Goal: Task Accomplishment & Management: Use online tool/utility

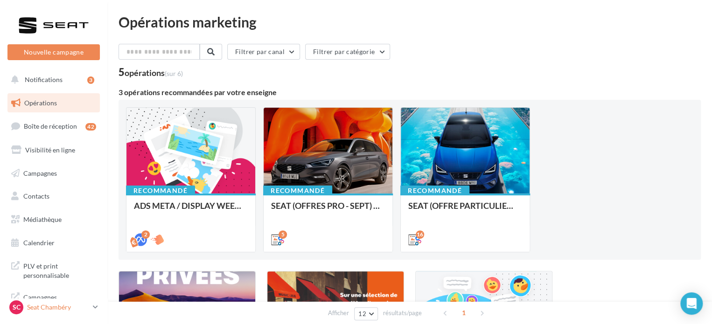
click at [52, 307] on p "Seat Chambéry" at bounding box center [58, 307] width 62 height 9
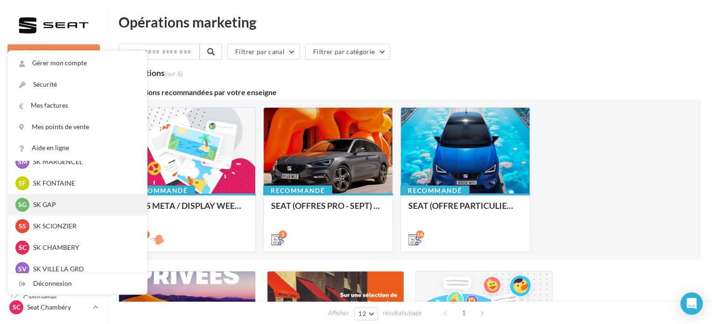
scroll to position [365, 0]
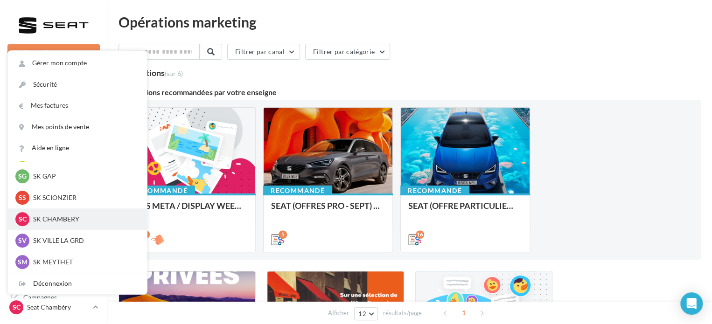
click at [61, 223] on p "SK CHAMBERY" at bounding box center [84, 219] width 103 height 9
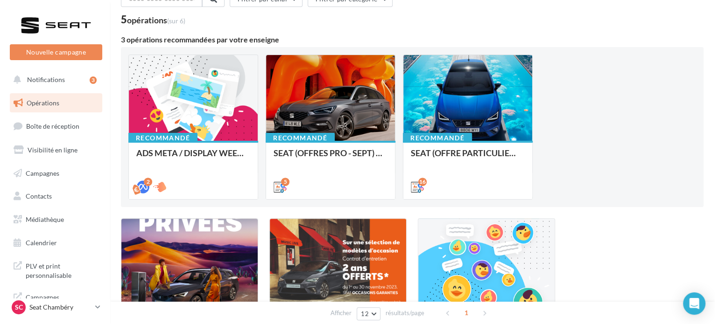
scroll to position [52, 0]
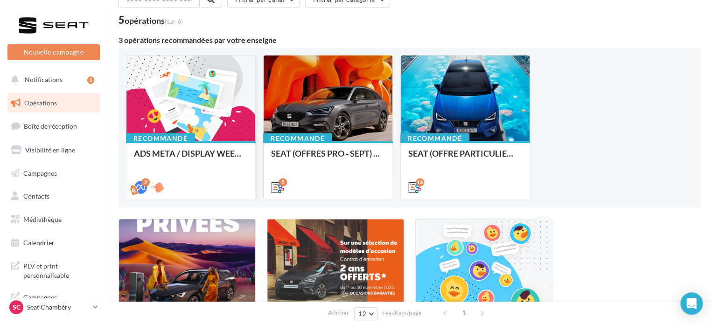
click at [161, 141] on div "Recommandé ADS META / DISPLAY WEEK-END Extraordinaire (JPO) Septembre 2025" at bounding box center [190, 169] width 129 height 57
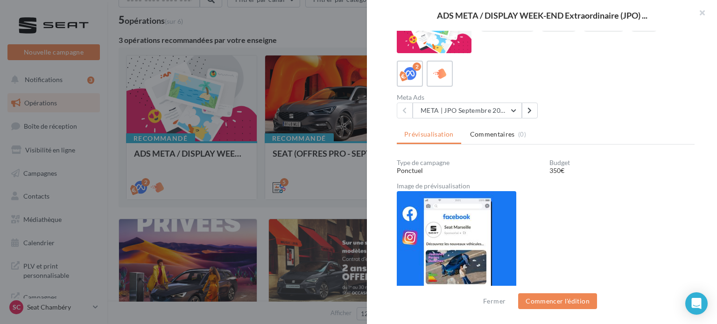
scroll to position [0, 0]
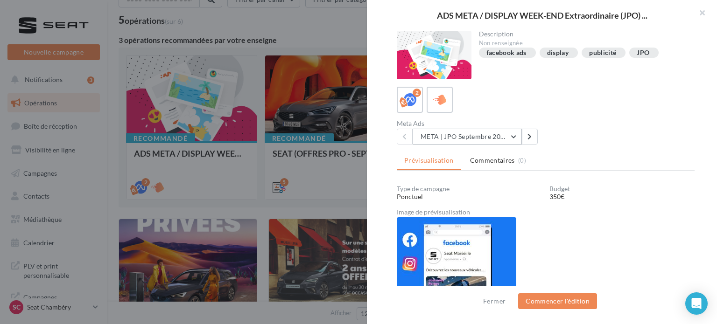
click at [473, 131] on button "META | JPO Septembre 2025 - Lead Ads" at bounding box center [467, 137] width 109 height 16
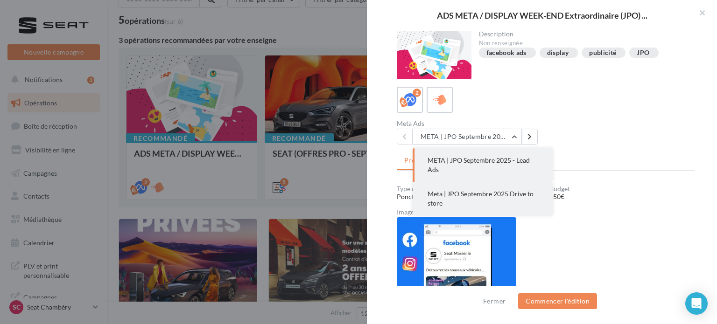
click at [465, 202] on button "Meta | JPO Septembre 2025 Drive to store" at bounding box center [483, 199] width 140 height 34
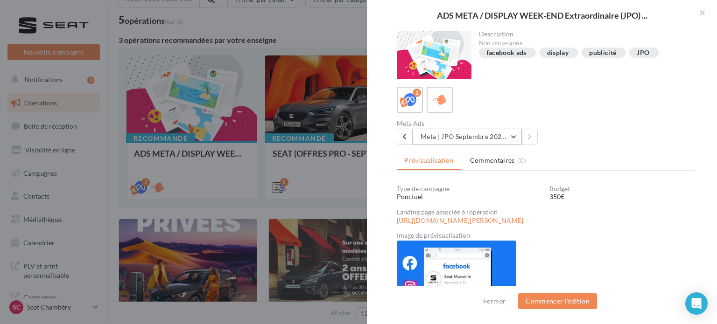
click at [513, 133] on button "Meta | JPO Septembre 2025 Drive to store" at bounding box center [467, 137] width 109 height 16
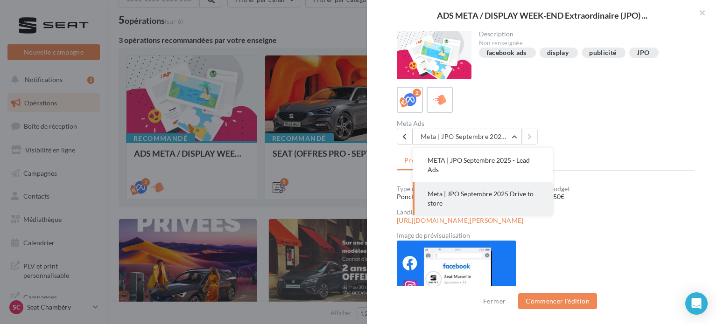
click at [558, 103] on div "2" at bounding box center [546, 100] width 298 height 26
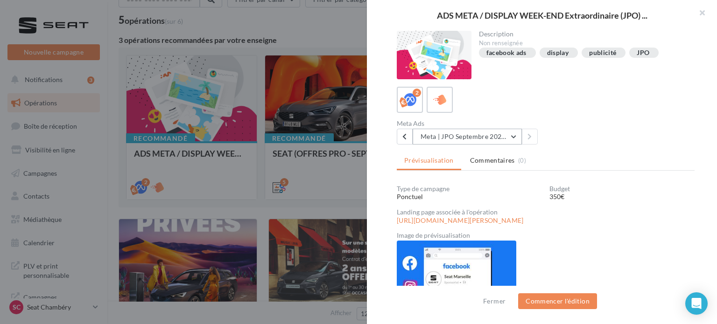
click at [462, 141] on button "Meta | JPO Septembre 2025 Drive to store" at bounding box center [467, 137] width 109 height 16
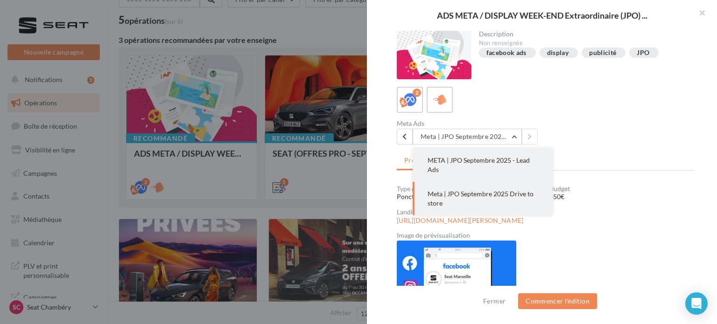
click at [476, 173] on button "META | JPO Septembre 2025 - Lead Ads" at bounding box center [483, 165] width 140 height 34
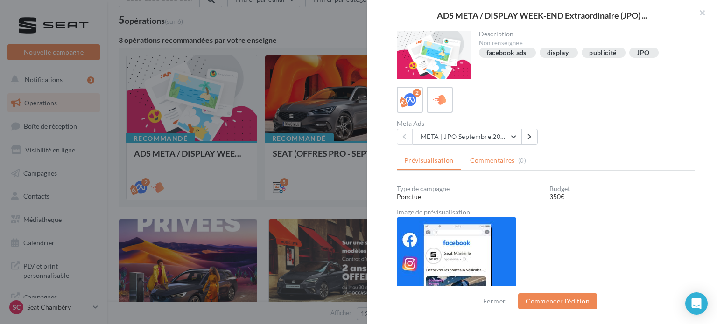
click at [487, 164] on span "Commentaires" at bounding box center [492, 160] width 45 height 9
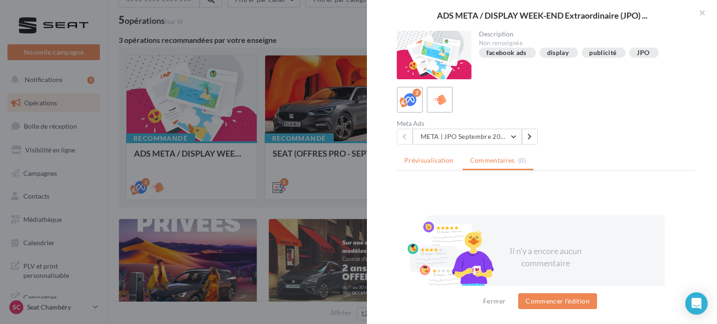
click at [442, 158] on span "Prévisualisation" at bounding box center [428, 160] width 49 height 8
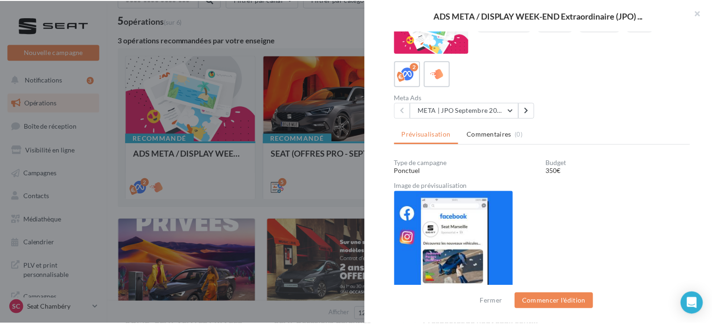
scroll to position [25, 0]
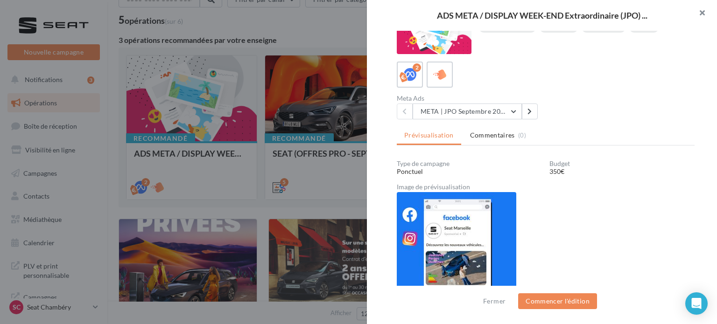
click at [700, 14] on button "button" at bounding box center [697, 14] width 37 height 28
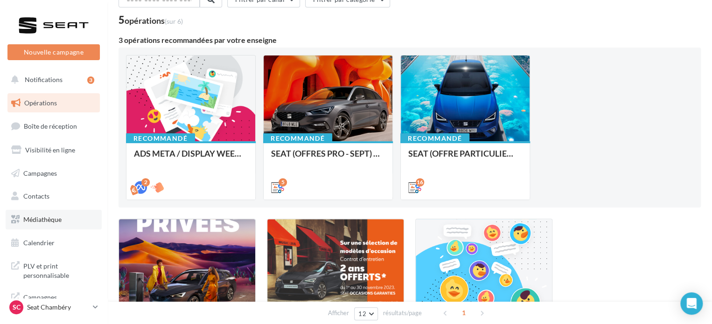
click at [41, 210] on link "Médiathèque" at bounding box center [54, 220] width 96 height 20
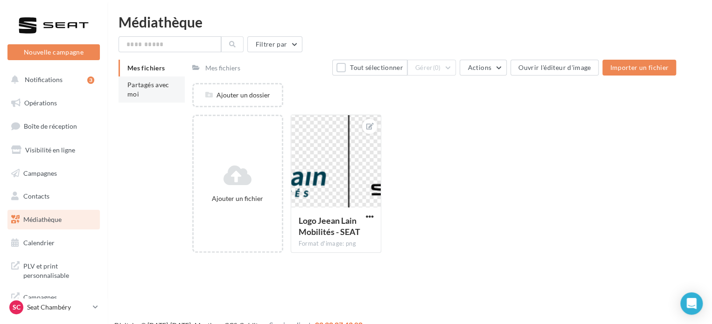
click at [142, 86] on span "Partagés avec moi" at bounding box center [148, 89] width 42 height 17
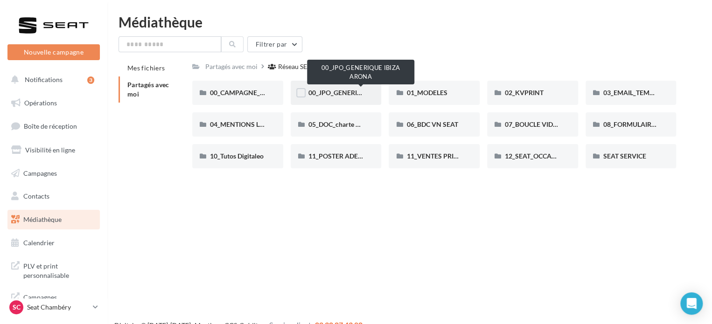
click at [345, 95] on span "00_JPO_GENERIQUE IBIZA ARONA" at bounding box center [360, 93] width 105 height 8
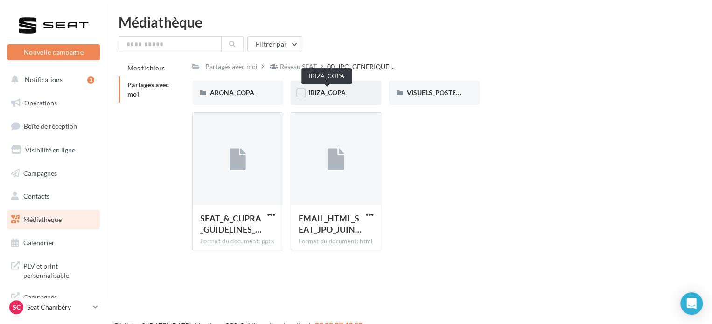
click at [323, 91] on span "IBIZA_COPA" at bounding box center [326, 93] width 37 height 8
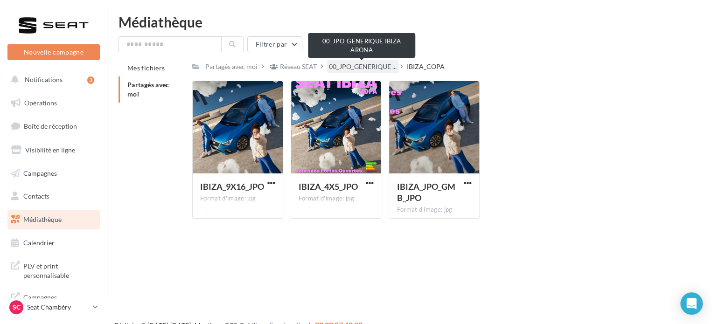
click at [350, 69] on span "00_JPO_GENERIQUE ..." at bounding box center [363, 66] width 68 height 9
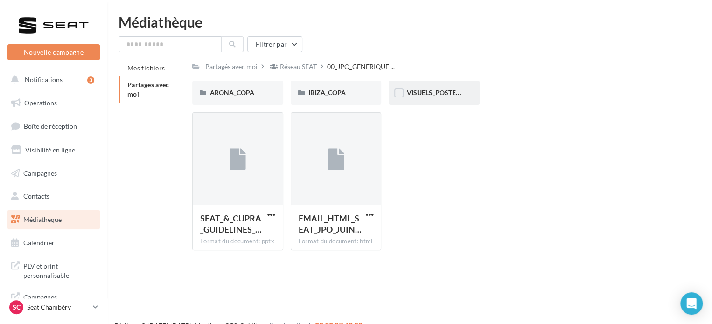
click at [415, 99] on div "VISUELS_POSTERS" at bounding box center [434, 93] width 91 height 24
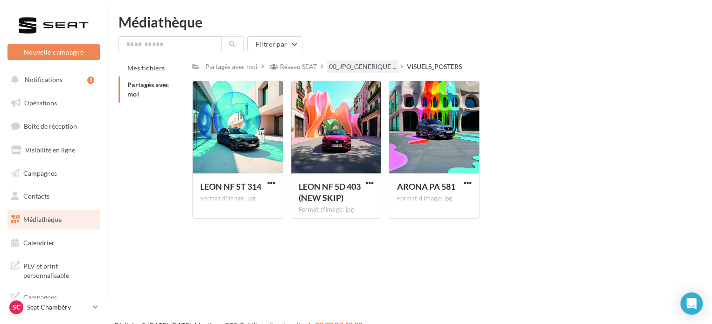
click at [352, 61] on div "00_JPO_GENERIQUE ..." at bounding box center [362, 67] width 71 height 14
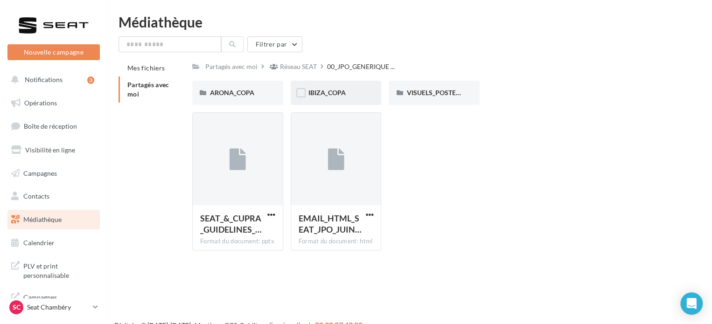
click at [348, 98] on div "IBIZA_COPA" at bounding box center [336, 93] width 91 height 24
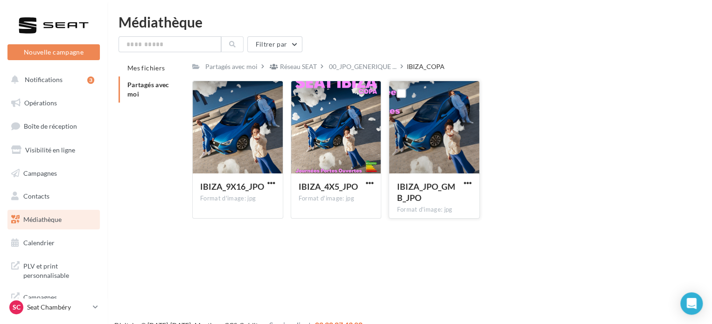
click at [427, 140] on div at bounding box center [434, 127] width 90 height 93
drag, startPoint x: 632, startPoint y: 235, endPoint x: 570, endPoint y: 246, distance: 62.6
click at [632, 235] on div "Nouvelle campagne Nouvelle campagne Notifications 3 Opérations Boîte de récepti…" at bounding box center [356, 177] width 712 height 324
